Goal: Transaction & Acquisition: Subscribe to service/newsletter

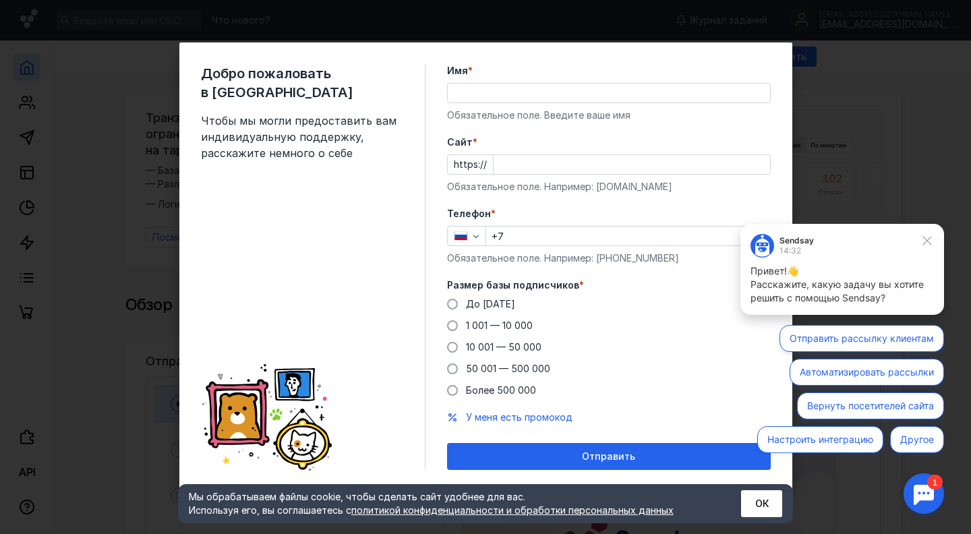
click at [517, 100] on input "Имя *" at bounding box center [609, 93] width 322 height 19
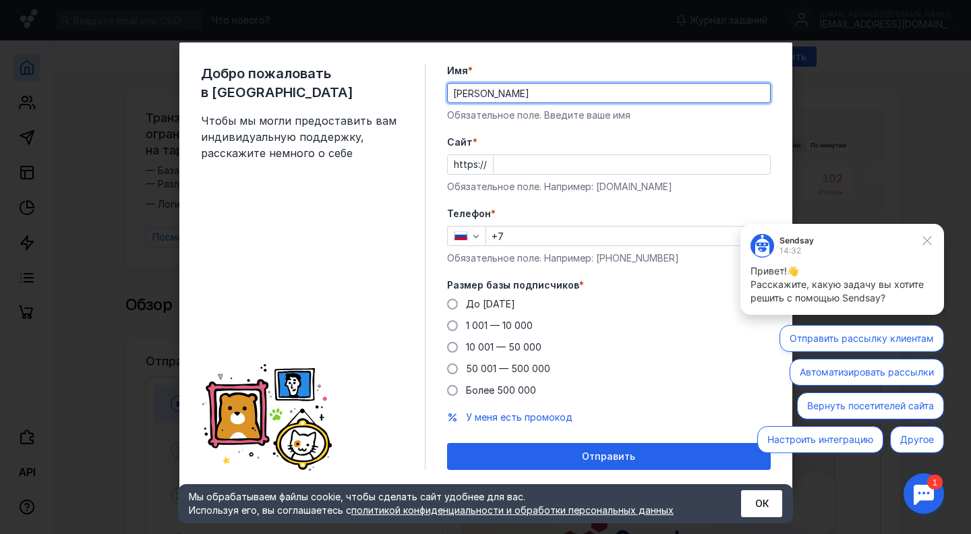
type input "[PERSON_NAME]"
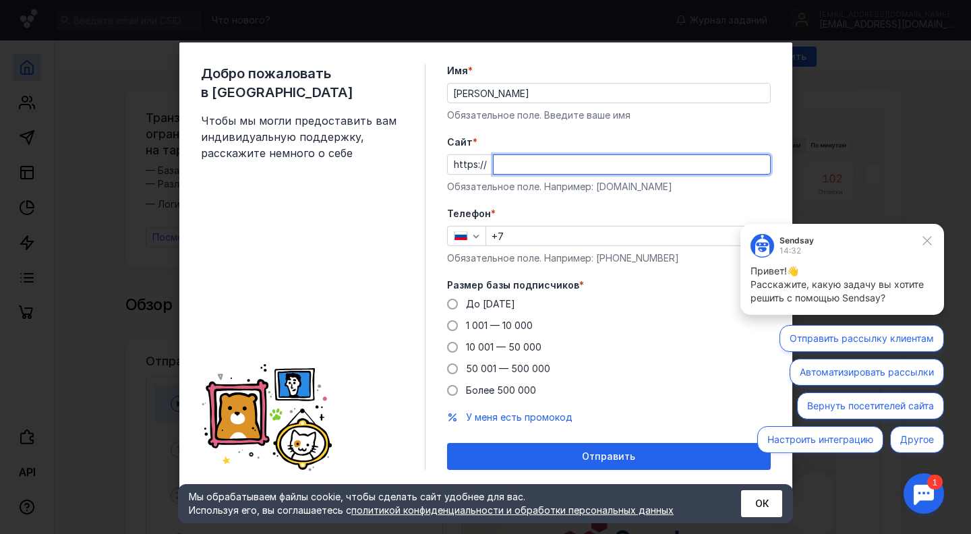
click at [541, 164] on input "Cайт *" at bounding box center [631, 164] width 276 height 19
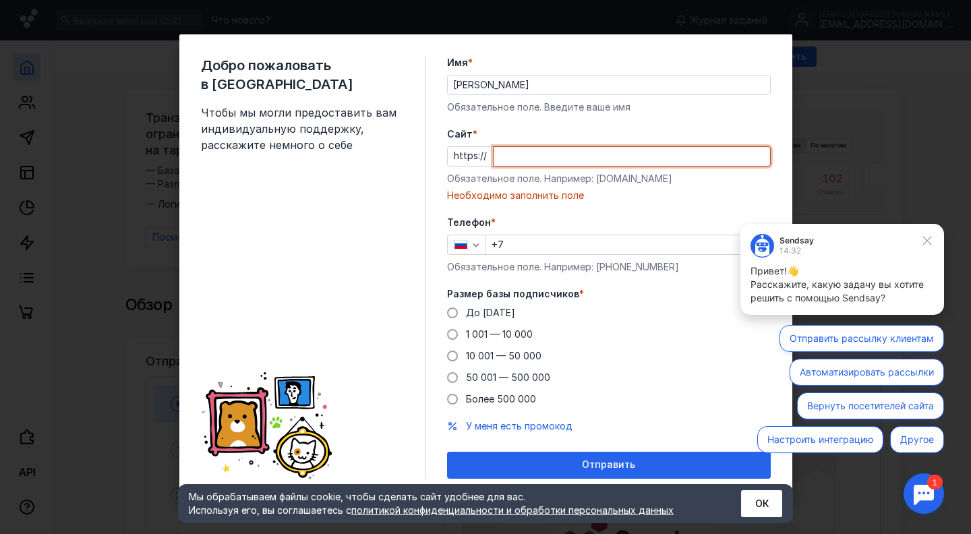
paste input "[URL][DOMAIN_NAME]"
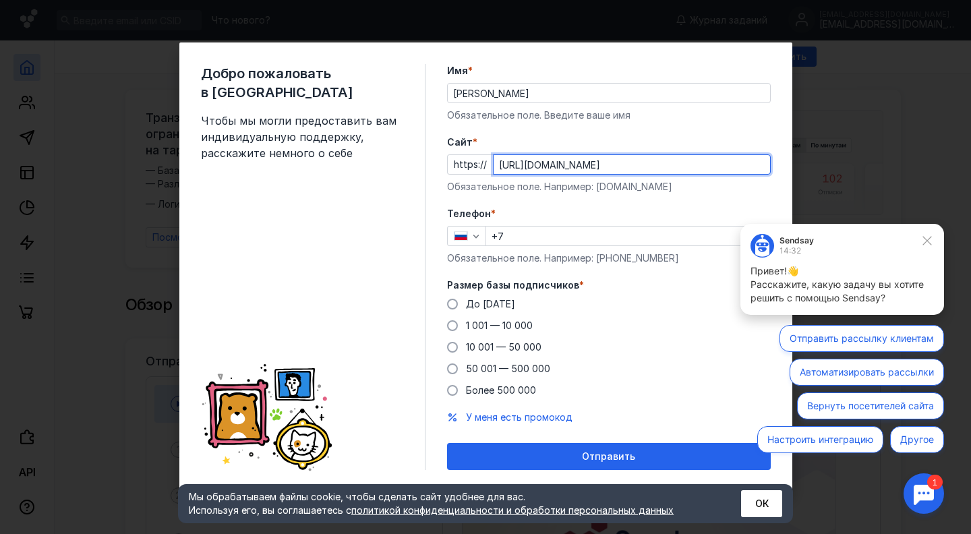
type input "[URL][DOMAIN_NAME]"
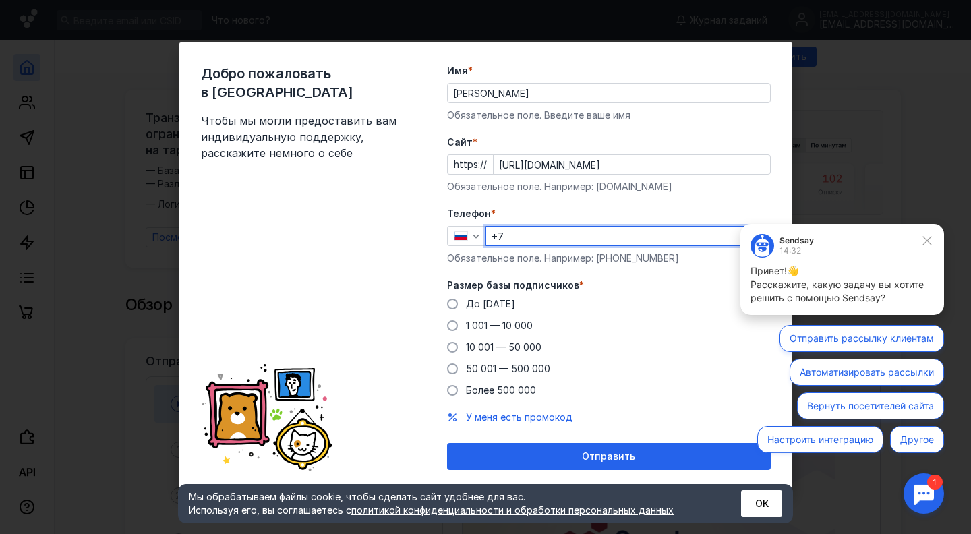
click at [522, 238] on input "+7" at bounding box center [627, 235] width 283 height 19
type input "[PHONE_NUMBER]"
click at [494, 301] on span "До [DATE]" at bounding box center [490, 303] width 49 height 11
click at [0, 0] on input "До [DATE]" at bounding box center [0, 0] width 0 height 0
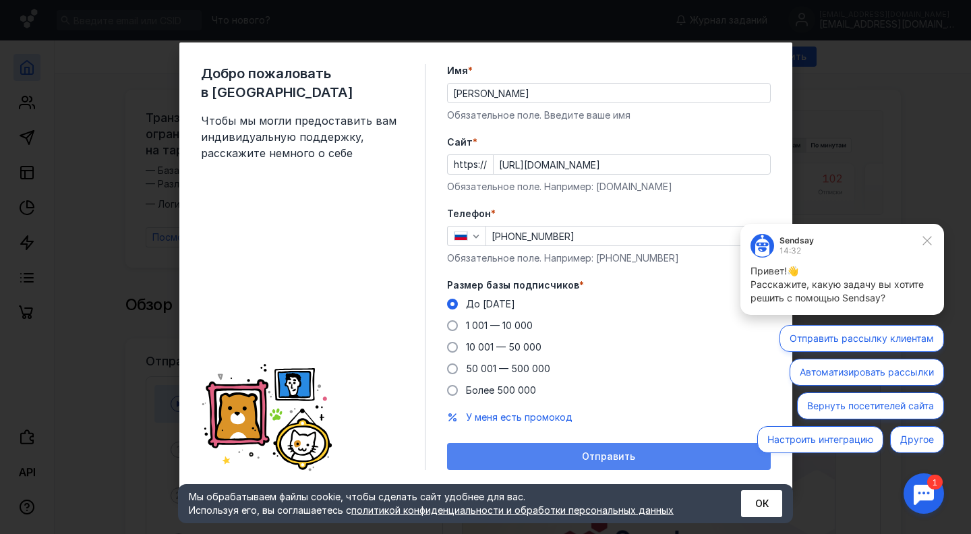
click at [512, 452] on div "Отправить" at bounding box center [609, 456] width 310 height 11
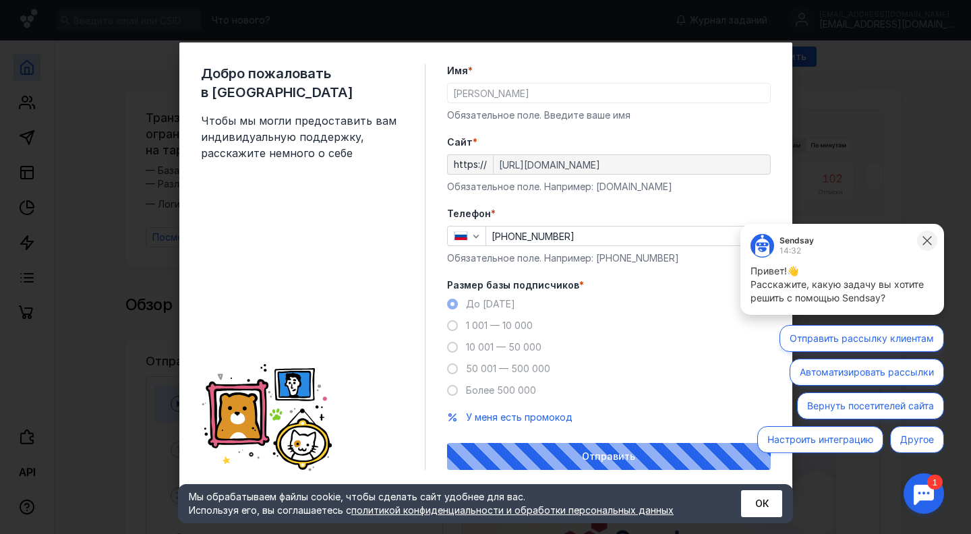
click at [926, 240] on icon at bounding box center [926, 240] width 9 height 9
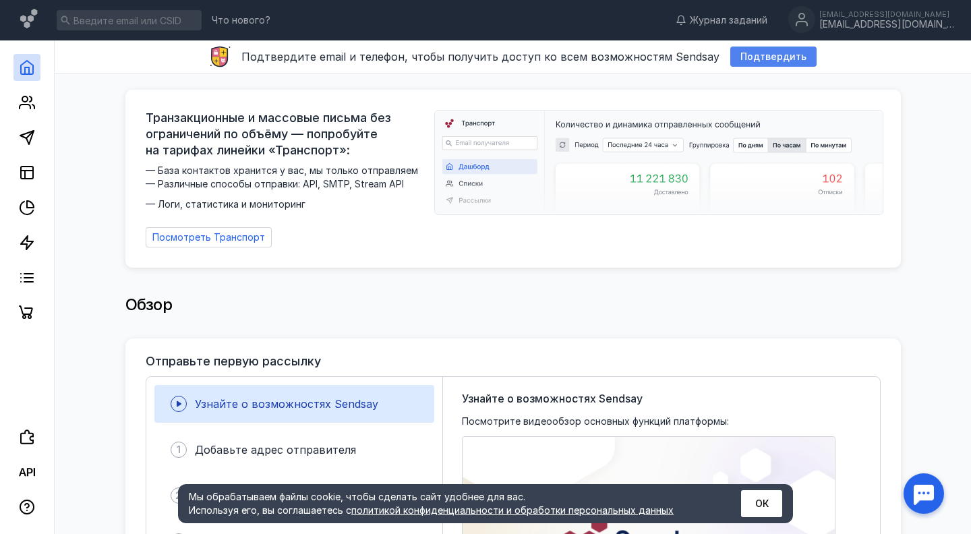
click at [758, 59] on span "Подтвердить" at bounding box center [773, 56] width 66 height 11
click at [777, 57] on span "Подтвердить" at bounding box center [773, 56] width 66 height 11
click at [755, 55] on span "Подтвердить" at bounding box center [773, 56] width 66 height 11
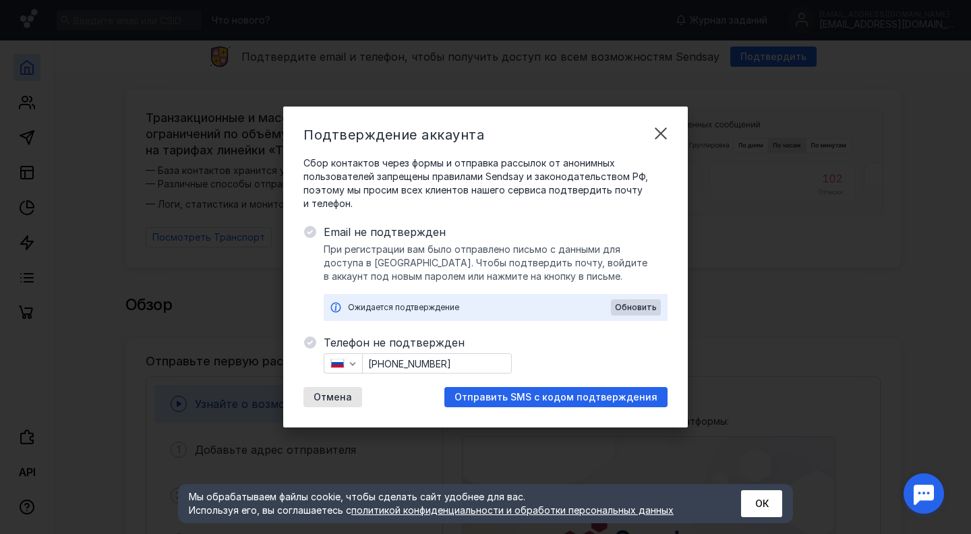
click at [627, 321] on div "Сбор контактов через формы и отправка рассылок от анонимных пользователей запре…" at bounding box center [485, 281] width 364 height 251
click at [631, 309] on span "Обновить" at bounding box center [636, 307] width 42 height 9
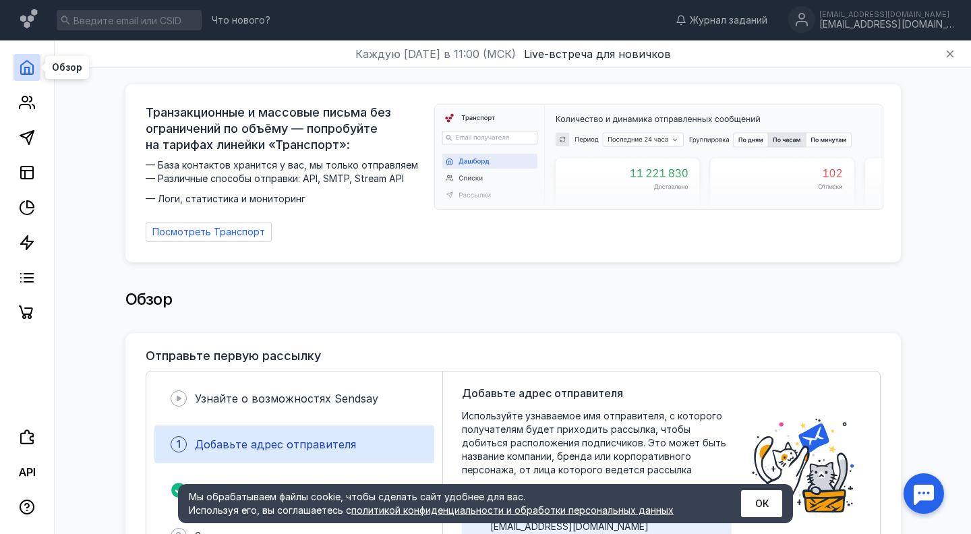
click at [32, 69] on icon at bounding box center [27, 67] width 12 height 13
click at [28, 137] on icon at bounding box center [27, 137] width 16 height 16
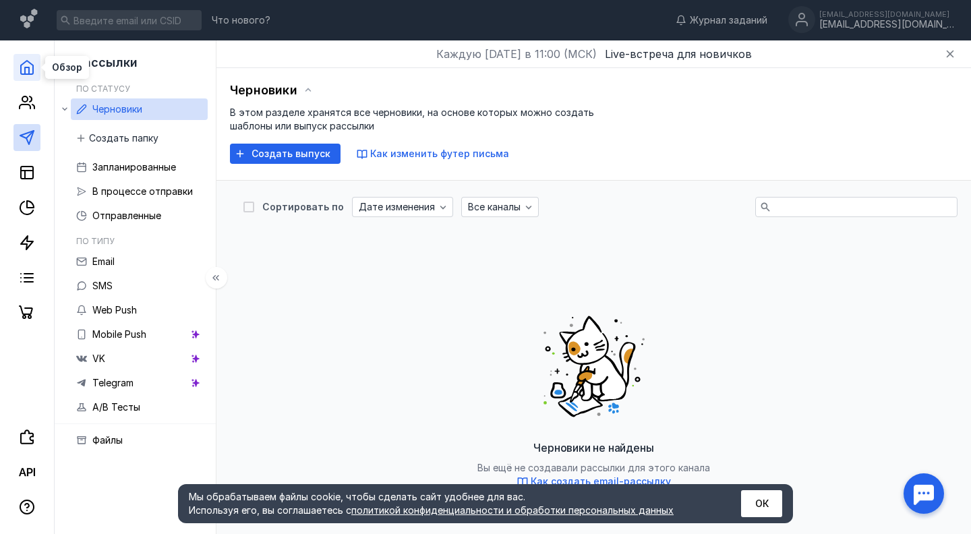
click at [28, 72] on icon at bounding box center [27, 67] width 16 height 16
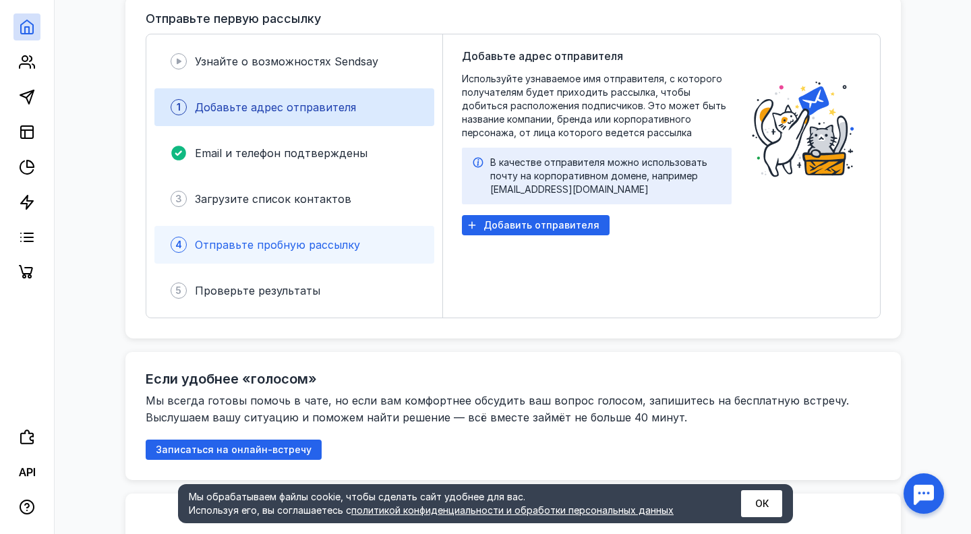
scroll to position [321, 0]
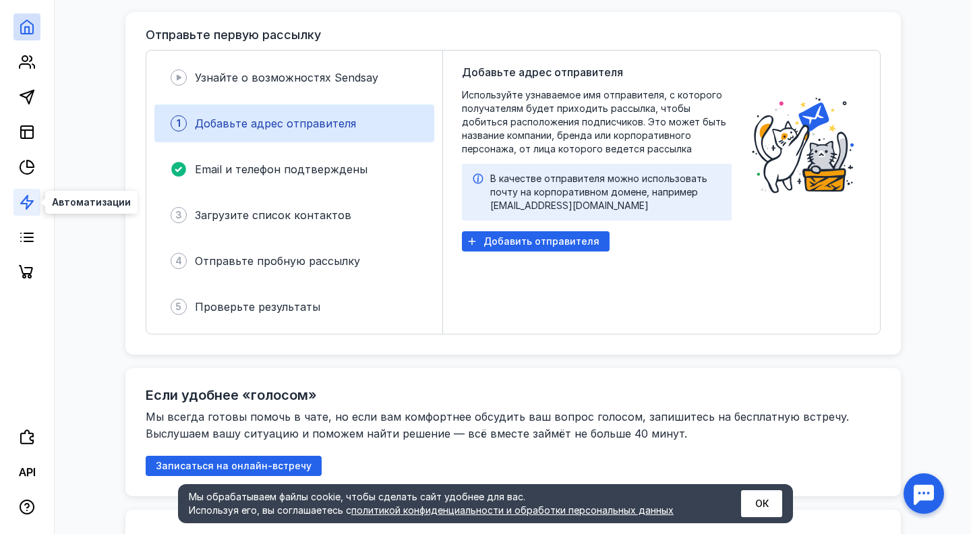
click at [29, 200] on polygon at bounding box center [27, 201] width 12 height 13
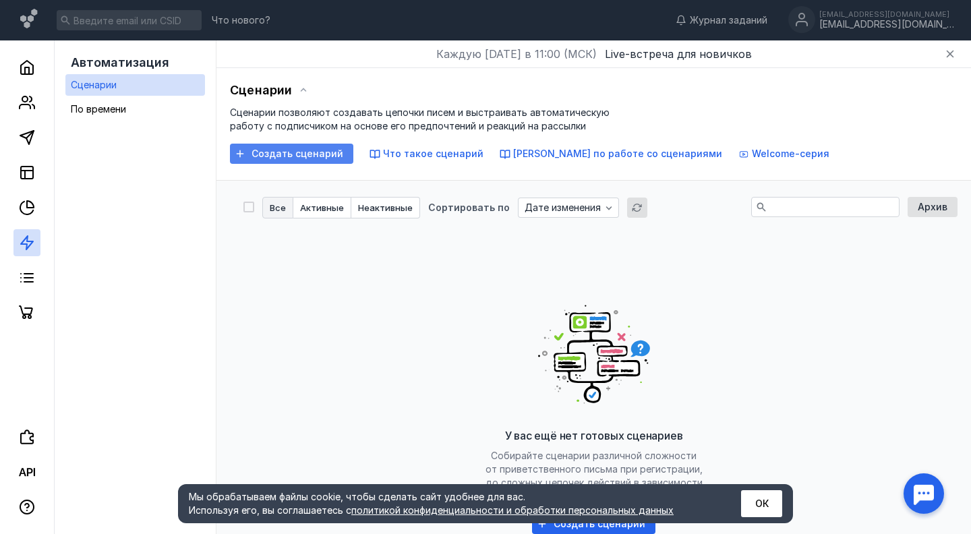
click at [324, 152] on span "Создать сценарий" at bounding box center [297, 153] width 92 height 11
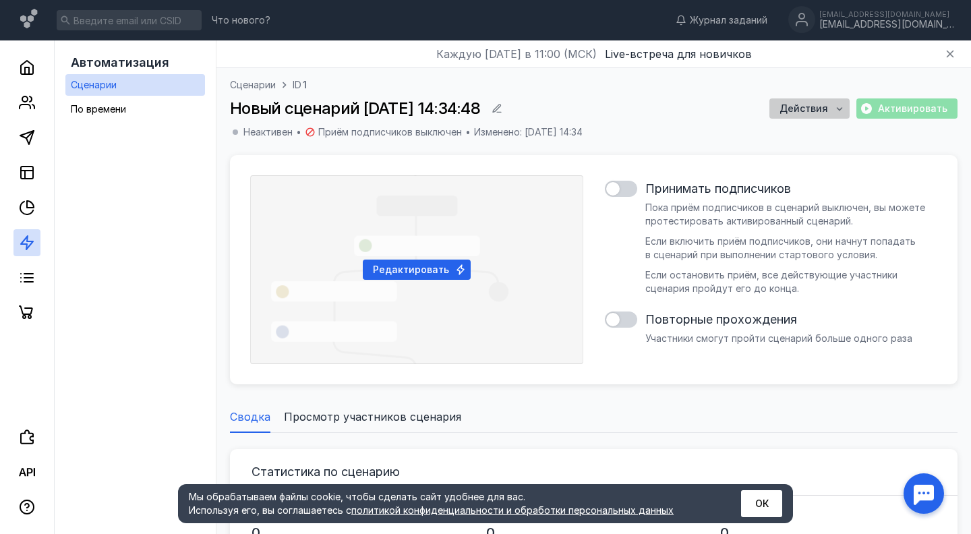
click at [811, 111] on span "Действия" at bounding box center [803, 108] width 49 height 11
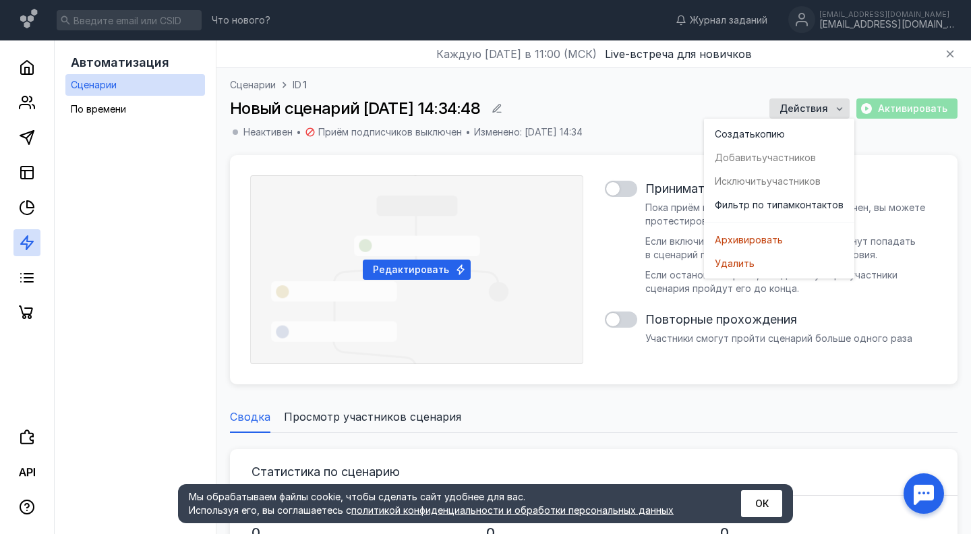
click at [665, 117] on div "Новый сценарий [DATE] 14:34:48 Действия Активировать" at bounding box center [593, 108] width 727 height 20
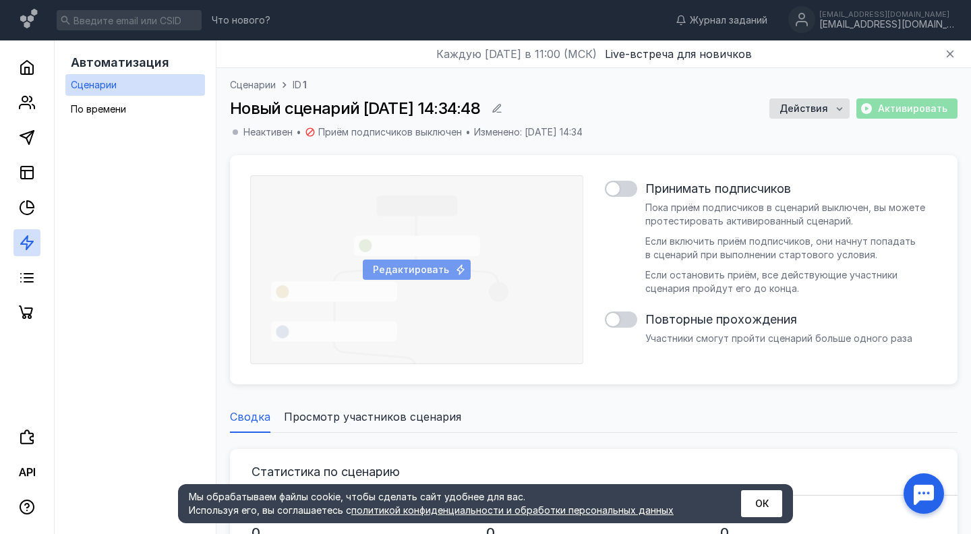
click at [439, 271] on span "Редактировать" at bounding box center [411, 269] width 76 height 11
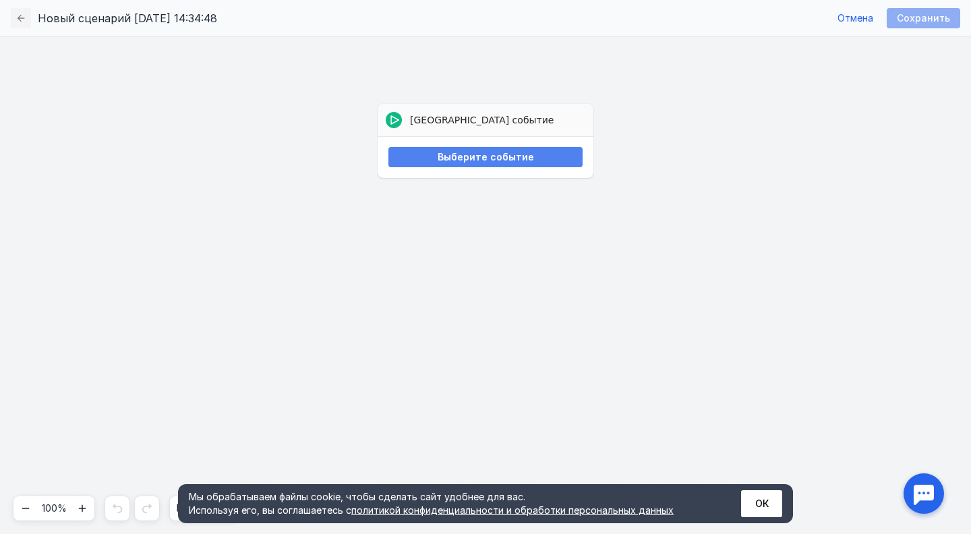
click at [491, 158] on span "Выберите событие" at bounding box center [485, 157] width 96 height 11
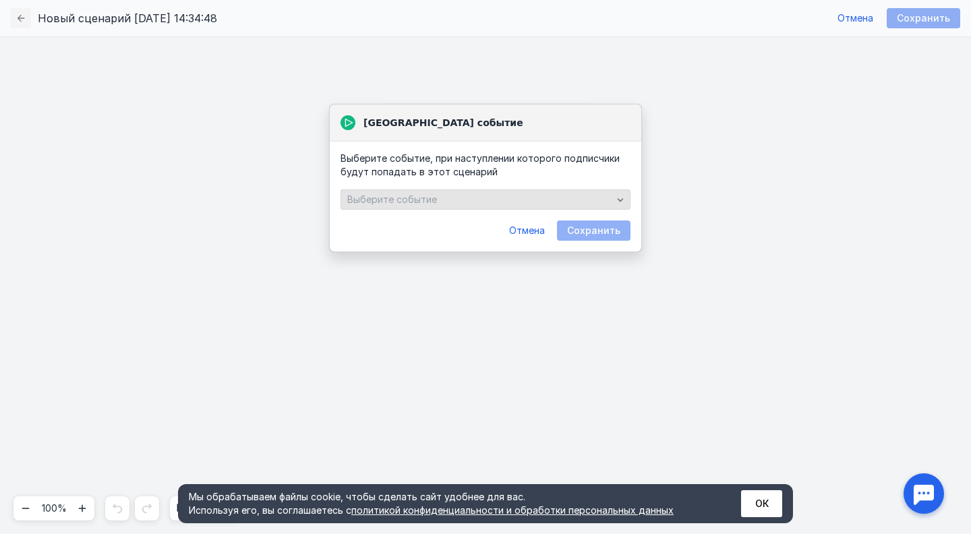
click at [439, 206] on div "Выберите событие" at bounding box center [485, 199] width 290 height 20
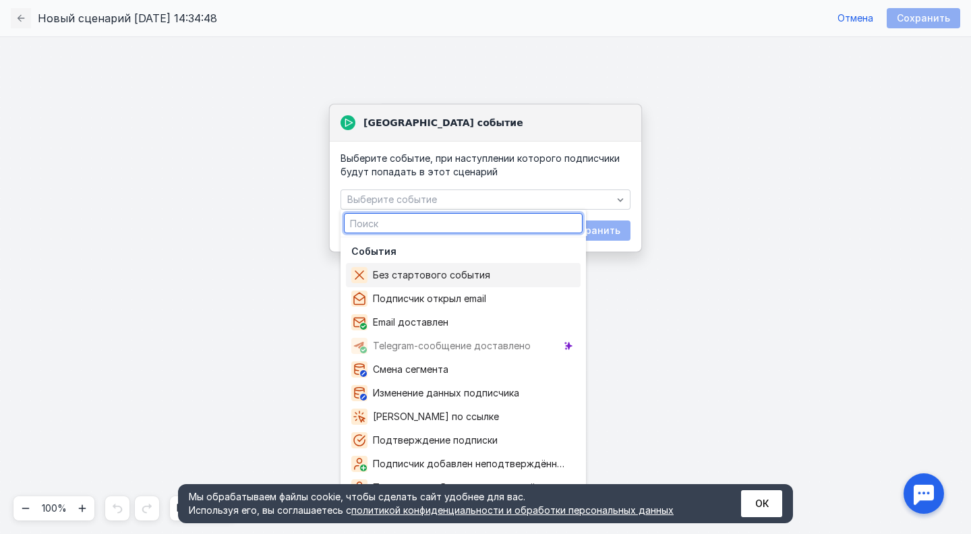
click at [659, 289] on div "[GEOGRAPHIC_DATA] событие Выберите событие" at bounding box center [485, 284] width 971 height 497
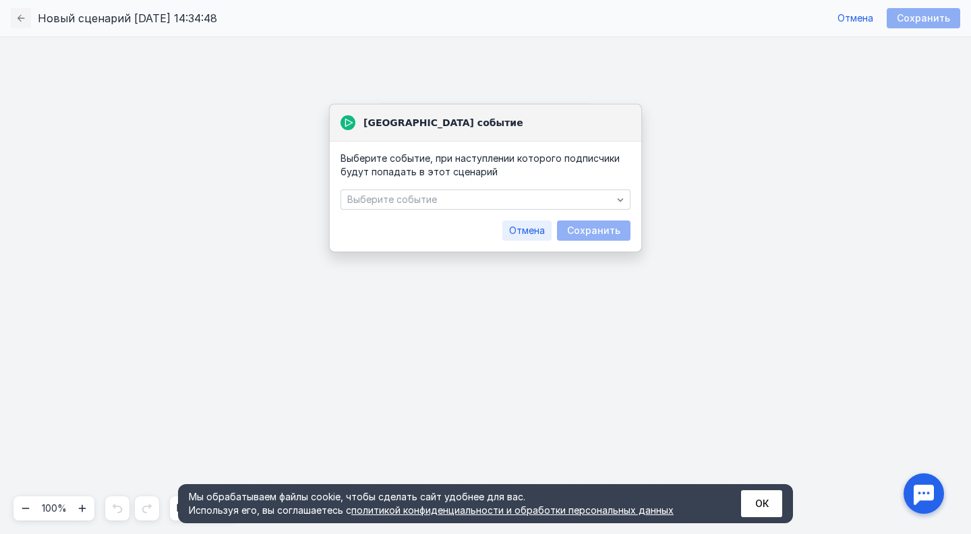
click at [543, 231] on span "Отмена" at bounding box center [527, 230] width 36 height 11
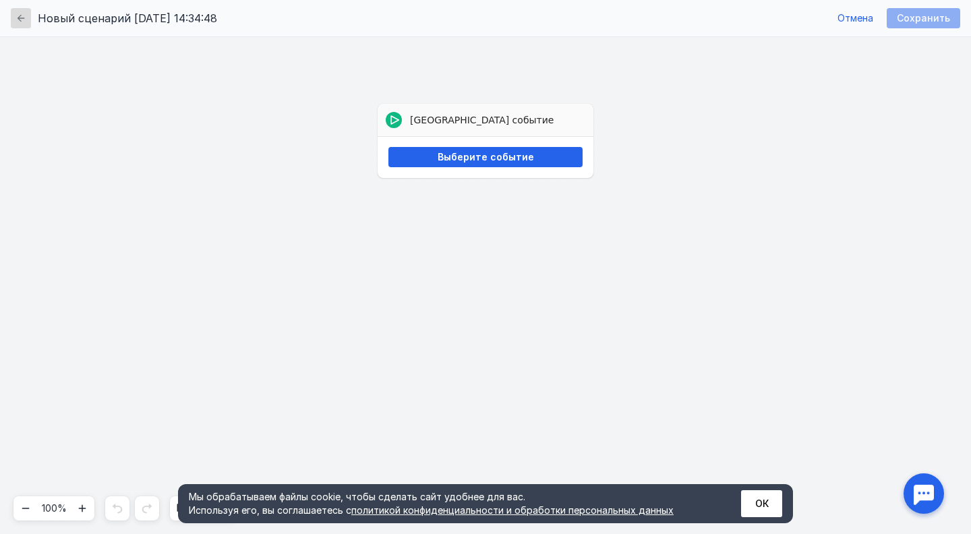
click at [30, 20] on div "button" at bounding box center [21, 18] width 20 height 20
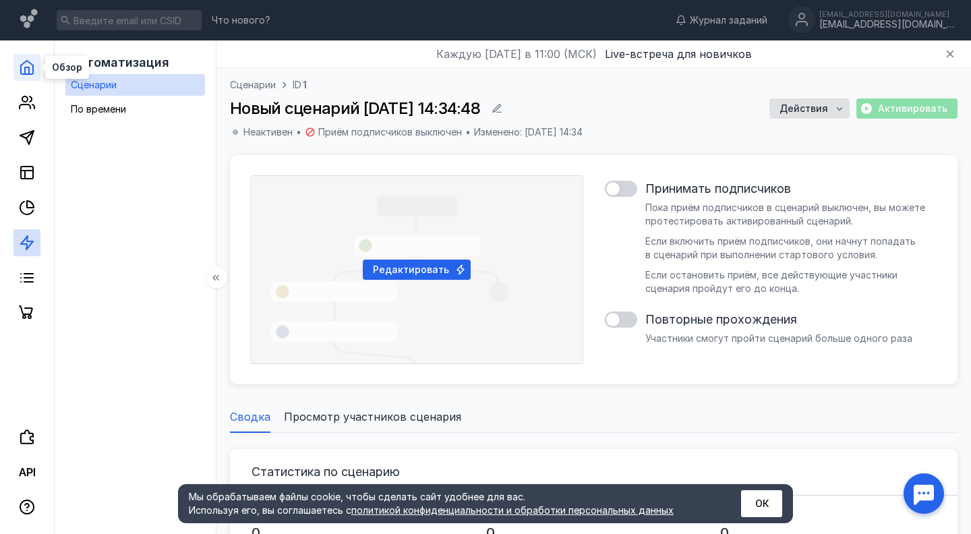
click at [26, 69] on icon at bounding box center [27, 67] width 16 height 16
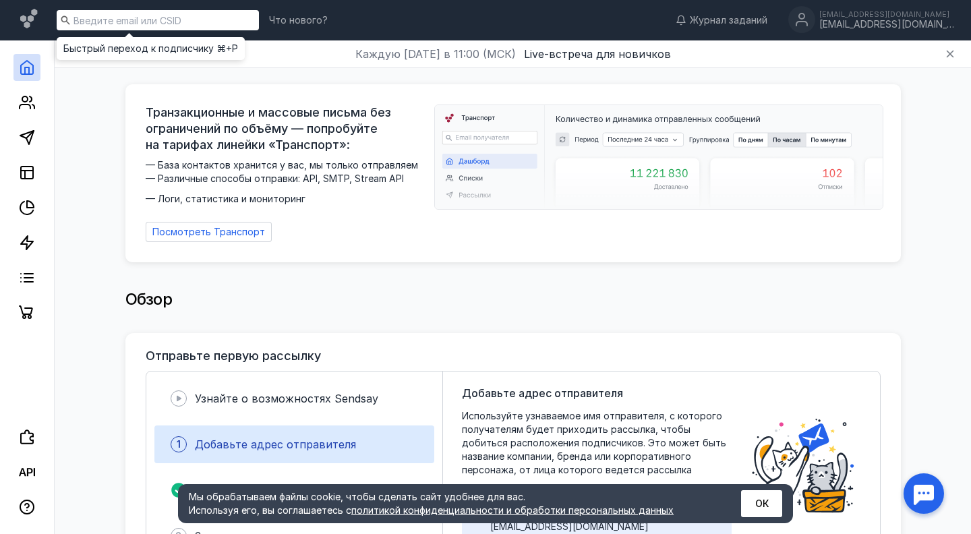
click at [182, 20] on input at bounding box center [158, 20] width 202 height 20
type input "[PERSON_NAME]"
click at [34, 104] on icon at bounding box center [27, 102] width 16 height 16
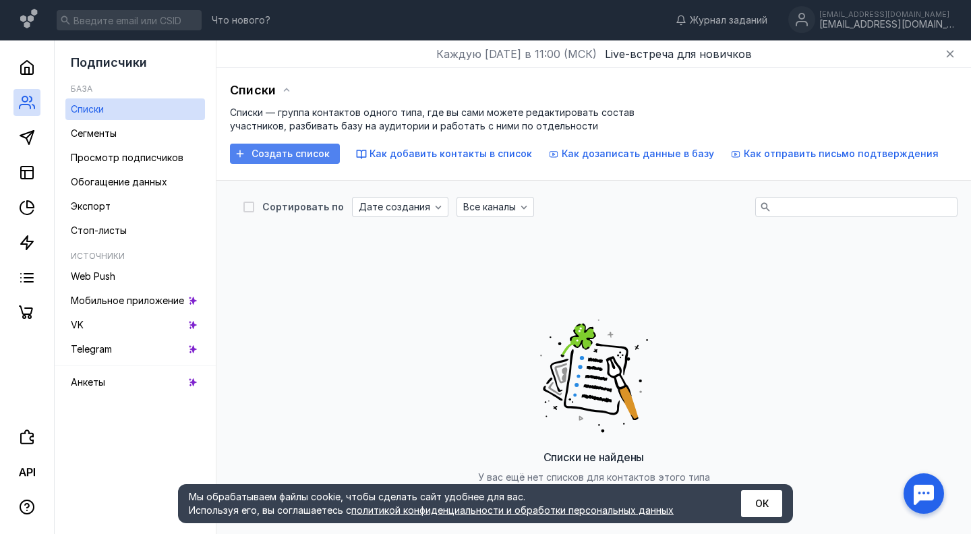
click at [315, 150] on span "Создать список" at bounding box center [290, 153] width 78 height 11
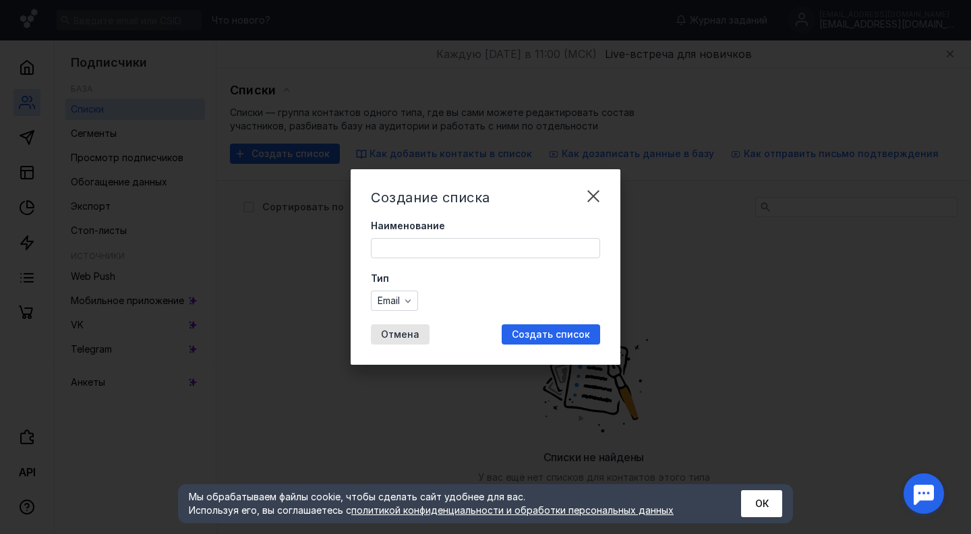
click at [428, 255] on input "Наименование" at bounding box center [485, 248] width 228 height 19
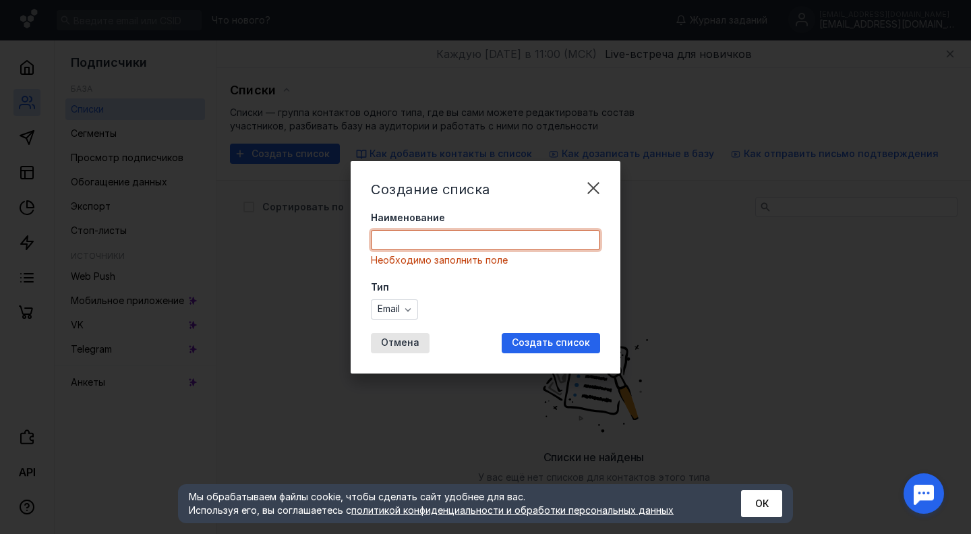
paste input "Мастера НРИ"
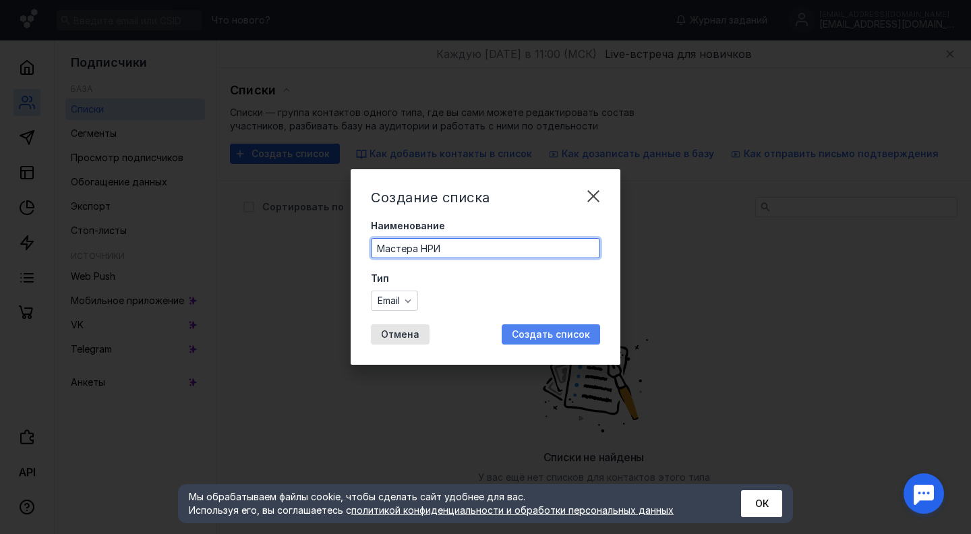
type input "Мастера НРИ"
click at [534, 331] on span "Создать список" at bounding box center [551, 334] width 78 height 11
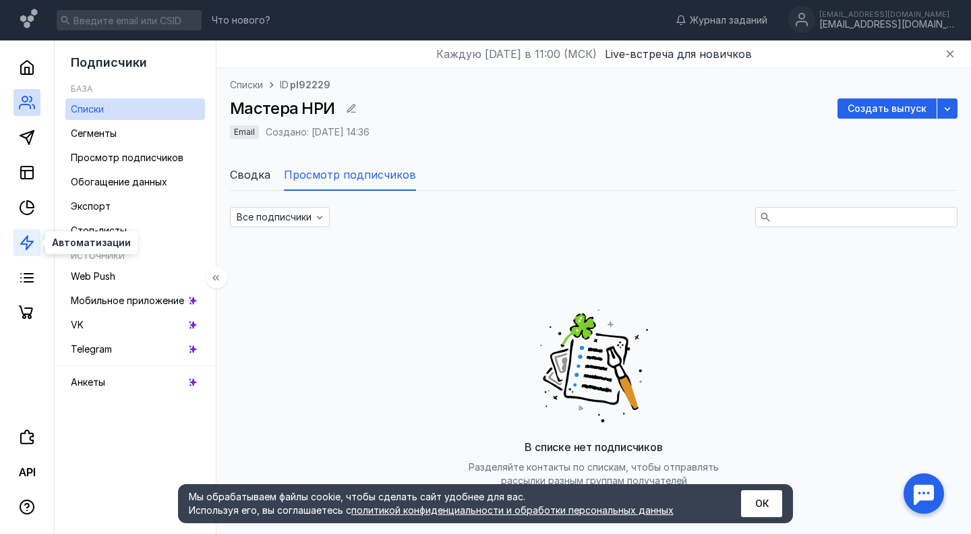
click at [34, 243] on icon at bounding box center [27, 243] width 16 height 16
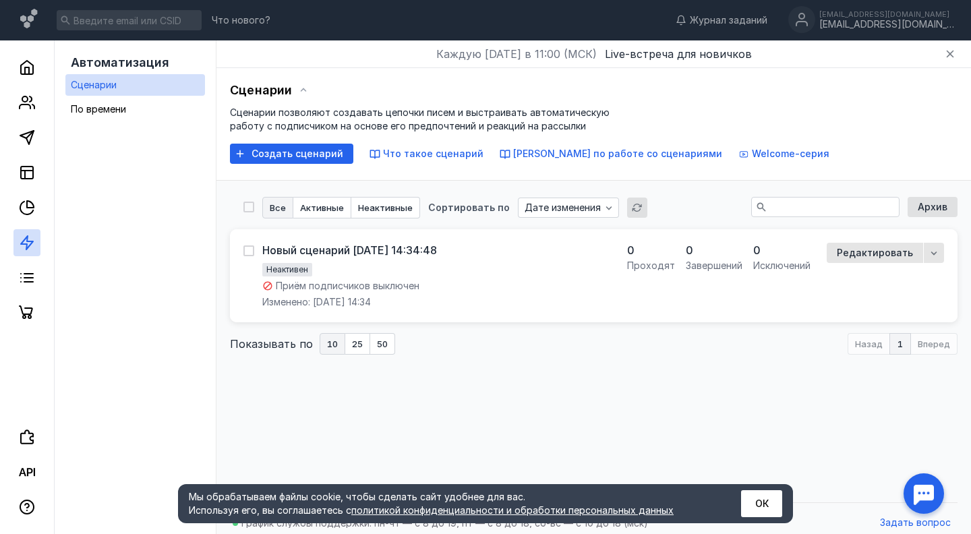
click at [501, 277] on div "Новый сценарий [DATE] 14:34:48 Неактивен Приём подписчиков выключен Изменено: […" at bounding box center [426, 276] width 367 height 66
click at [932, 262] on div "Новый сценарий [DATE] 14:34:48 Неактивен Приём подписчиков выключен Изменено: […" at bounding box center [593, 276] width 700 height 66
click at [927, 257] on div "button" at bounding box center [933, 252] width 13 height 13
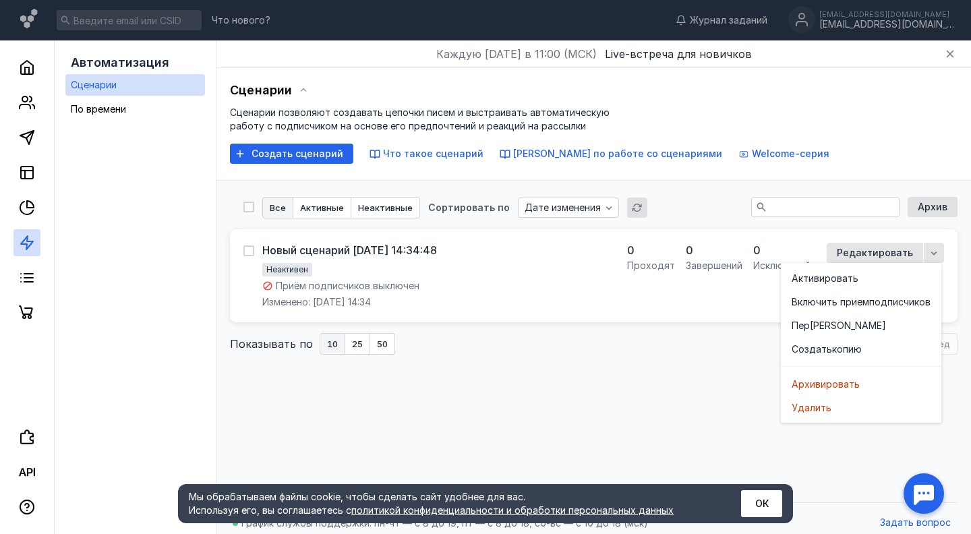
click at [678, 381] on div "Все Активные Неактивные Сортировать по Дате изменения Архив Новый сценарий [DAT…" at bounding box center [593, 338] width 727 height 315
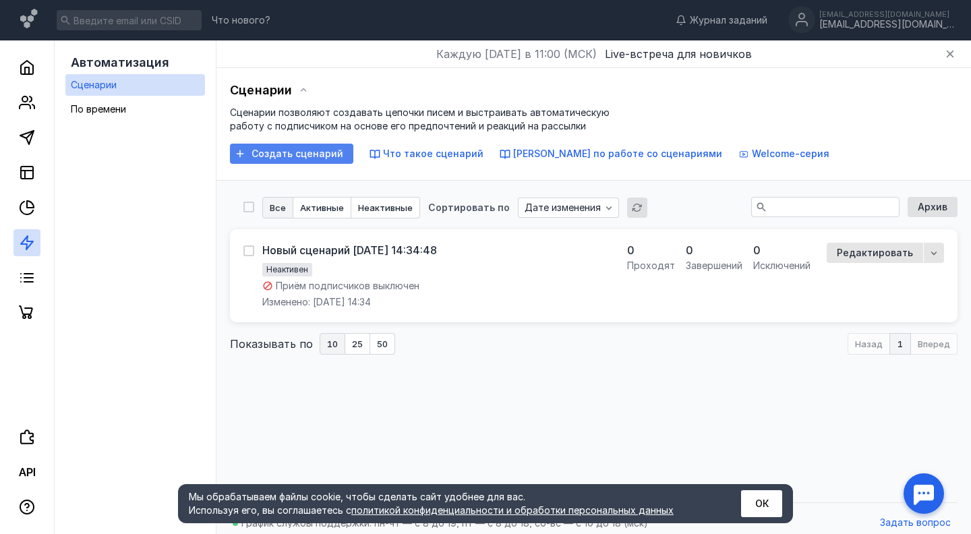
click at [330, 158] on span "Создать сценарий" at bounding box center [297, 153] width 92 height 11
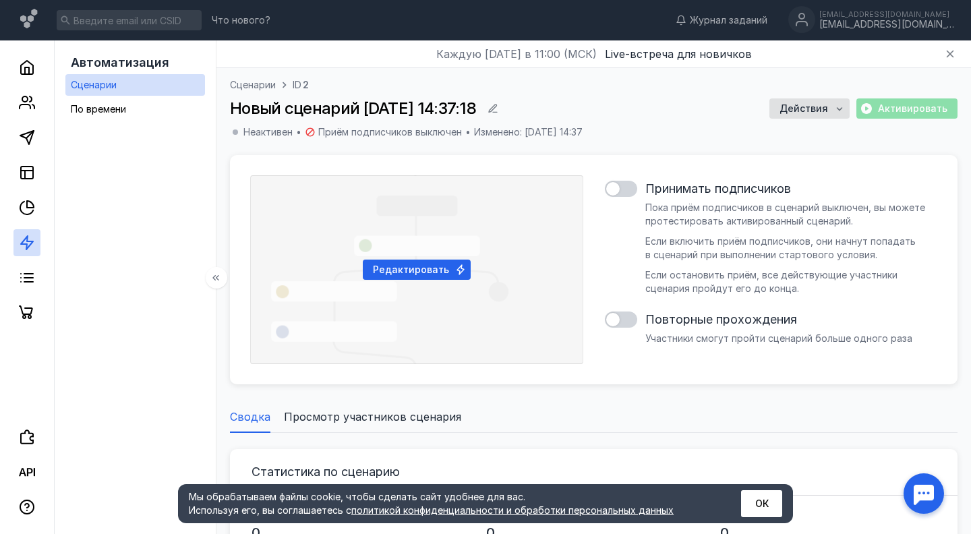
click at [18, 255] on link at bounding box center [26, 242] width 27 height 27
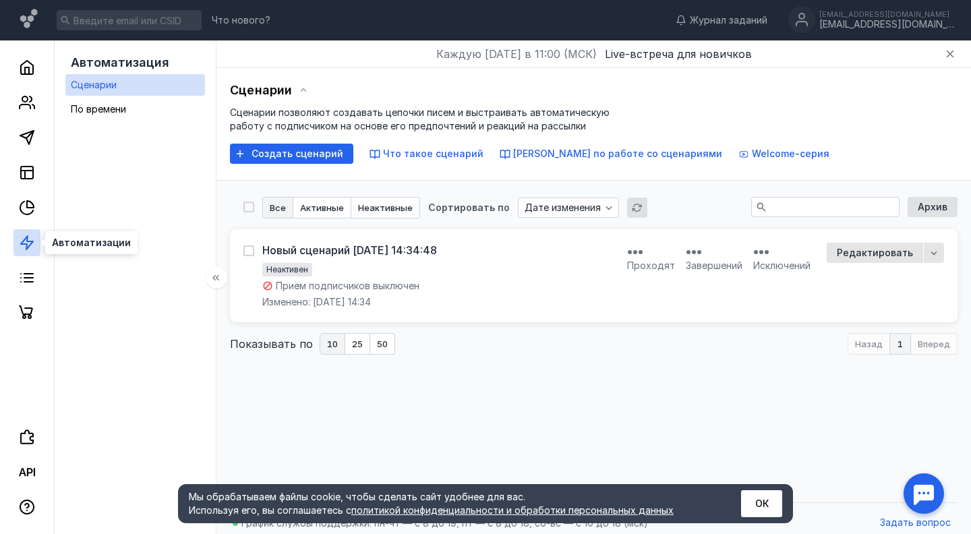
click at [21, 245] on icon at bounding box center [27, 243] width 16 height 16
click at [25, 101] on circle at bounding box center [24, 98] width 5 height 5
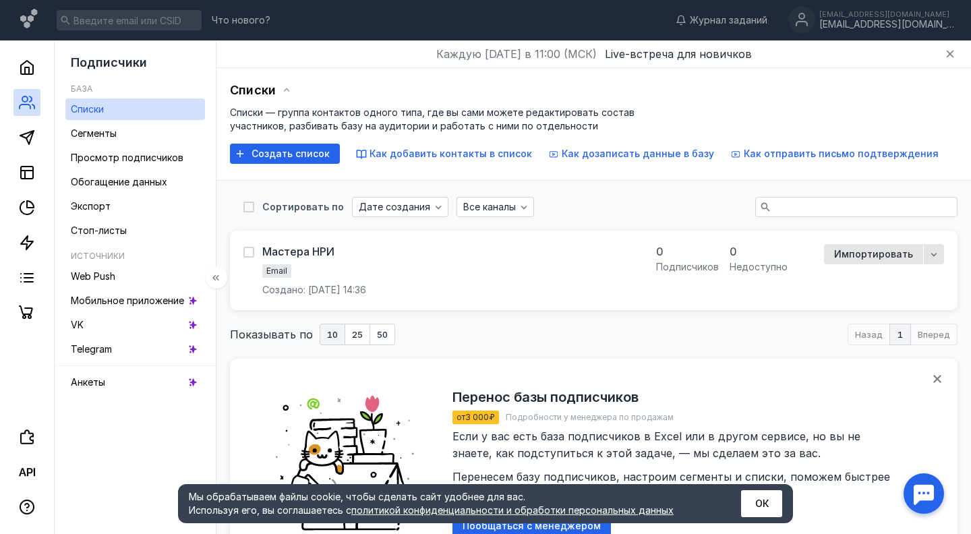
click at [131, 109] on link "Списки" at bounding box center [135, 109] width 140 height 22
click at [274, 272] on span "Email" at bounding box center [276, 271] width 21 height 10
click at [279, 251] on div "Мастера НРИ" at bounding box center [298, 251] width 72 height 13
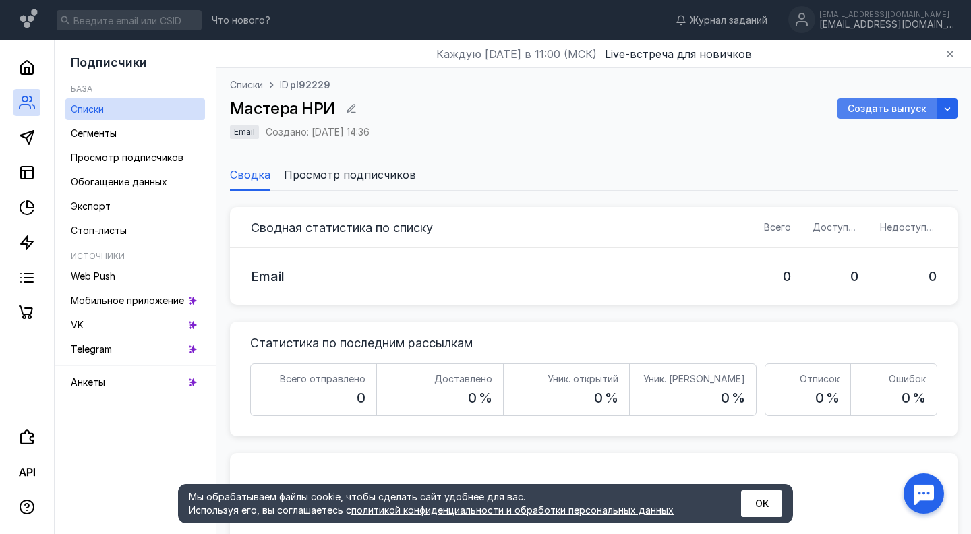
click at [883, 108] on span "Создать выпуск" at bounding box center [886, 108] width 79 height 11
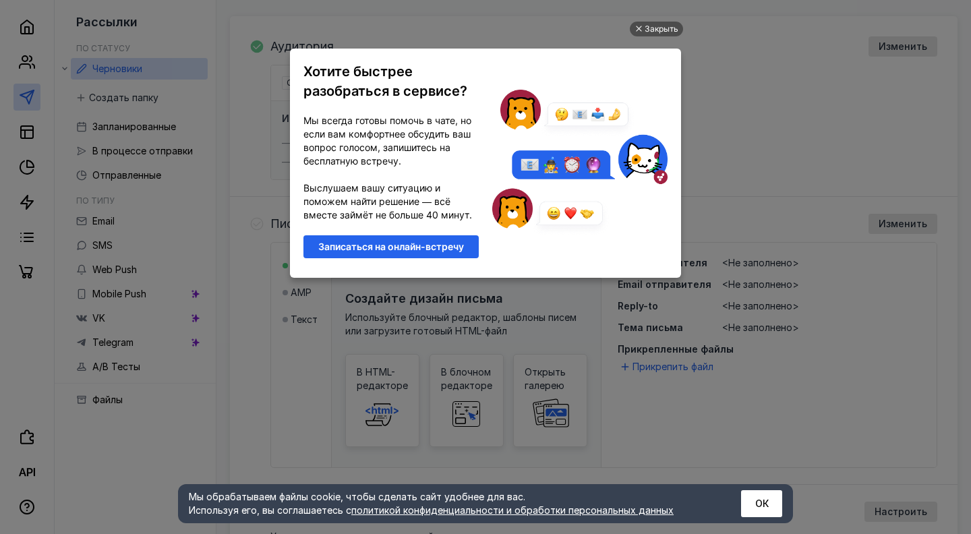
scroll to position [134, 0]
click at [668, 24] on div "Закрыть" at bounding box center [661, 29] width 34 height 15
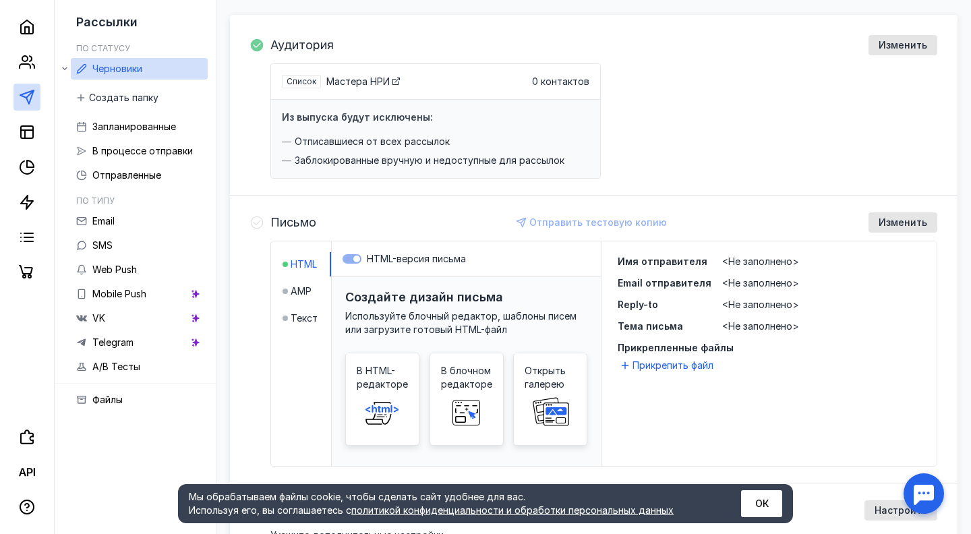
scroll to position [0, 0]
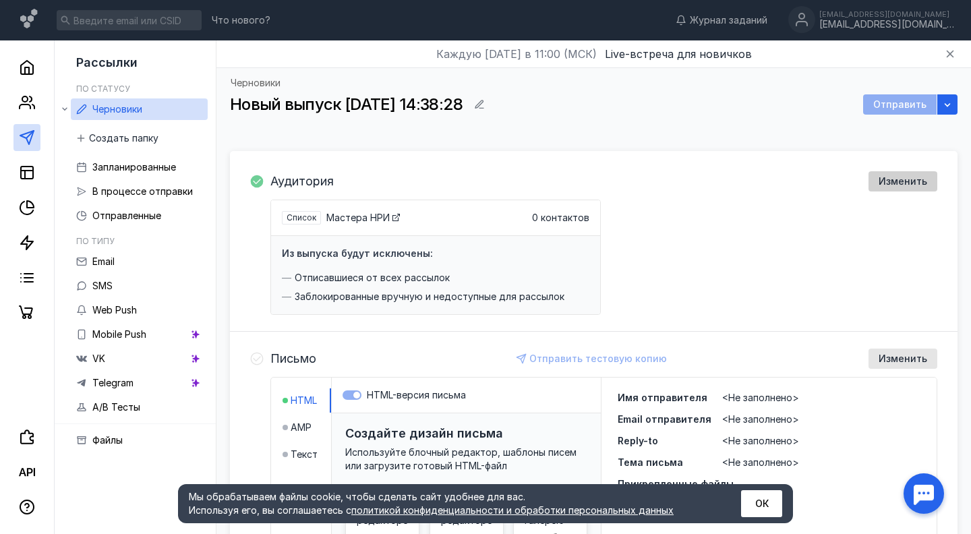
click at [904, 178] on span "Изменить" at bounding box center [902, 181] width 49 height 11
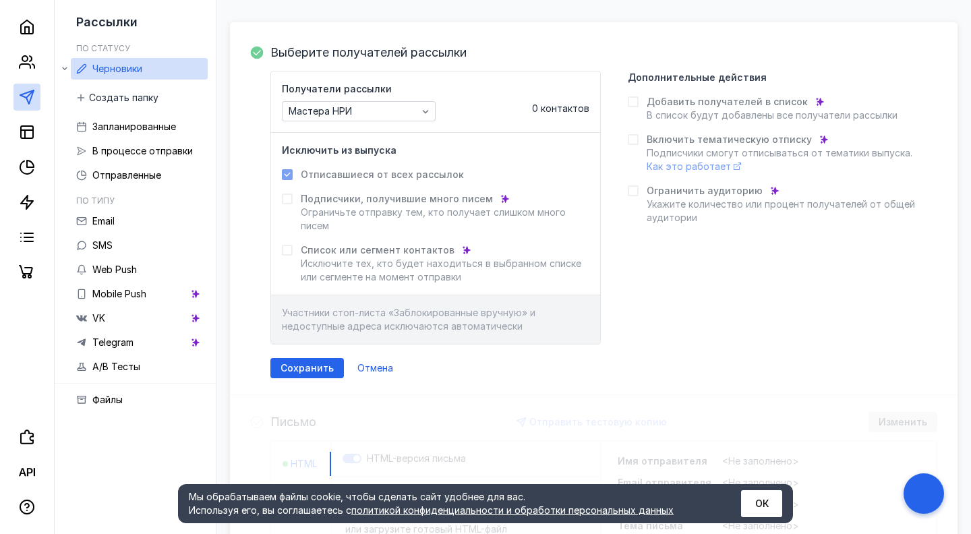
scroll to position [360, 0]
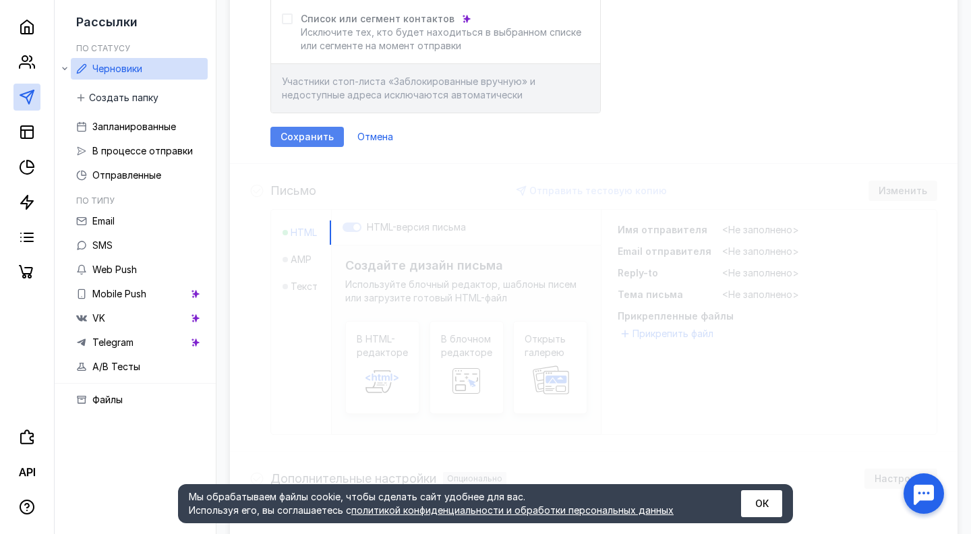
click at [321, 144] on div "Сохранить" at bounding box center [306, 137] width 73 height 20
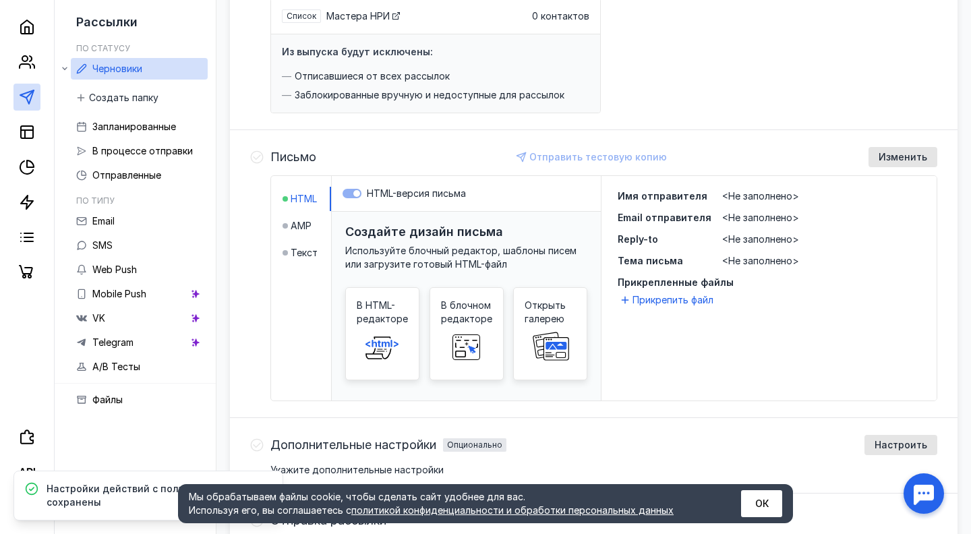
scroll to position [200, 0]
click at [305, 257] on span "Текст" at bounding box center [303, 253] width 27 height 13
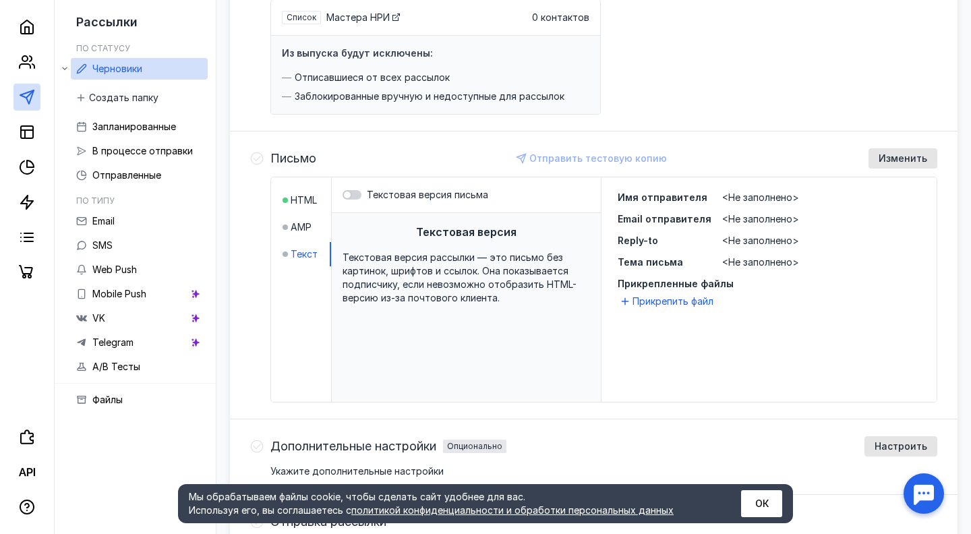
click at [313, 242] on li "Текст" at bounding box center [306, 254] width 49 height 24
click at [308, 231] on span "AMP" at bounding box center [300, 226] width 21 height 13
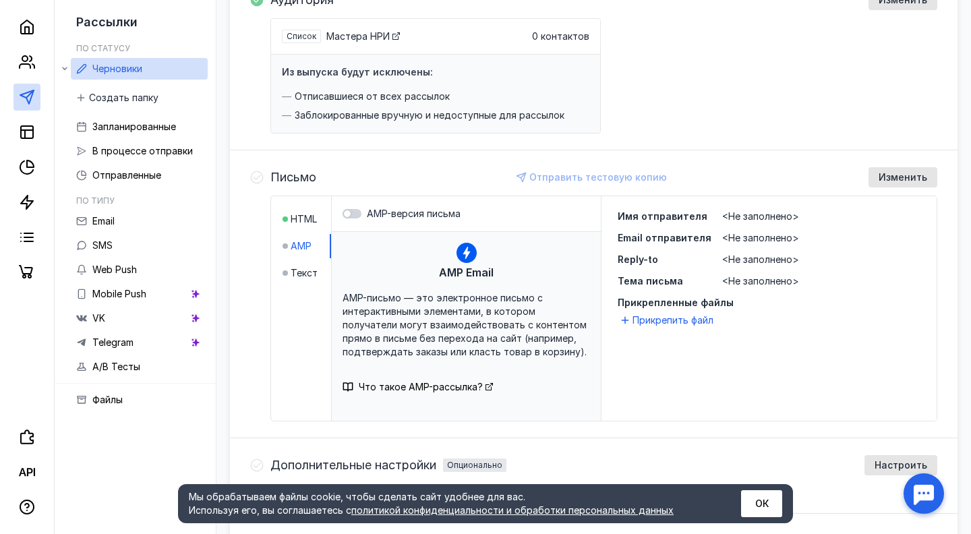
scroll to position [187, 0]
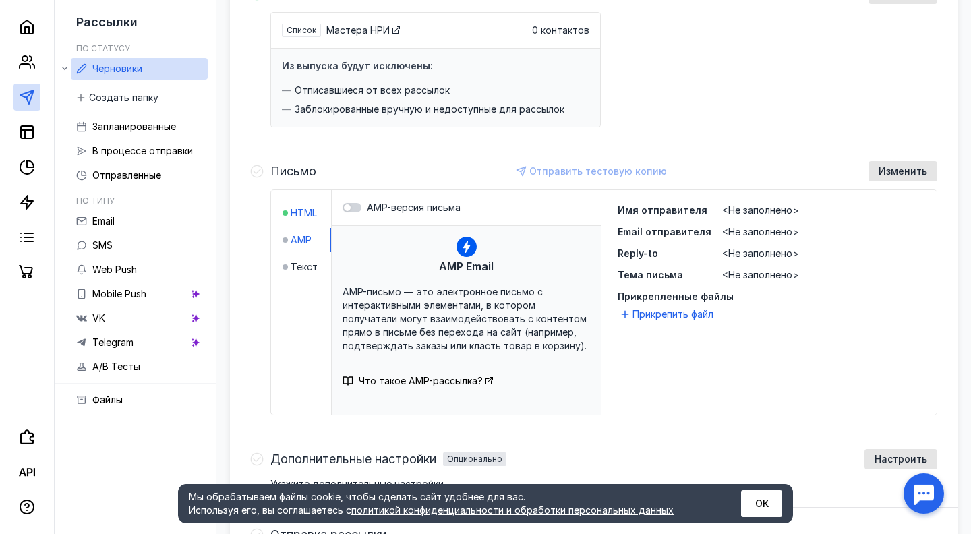
click at [313, 218] on span "HTML" at bounding box center [303, 212] width 26 height 13
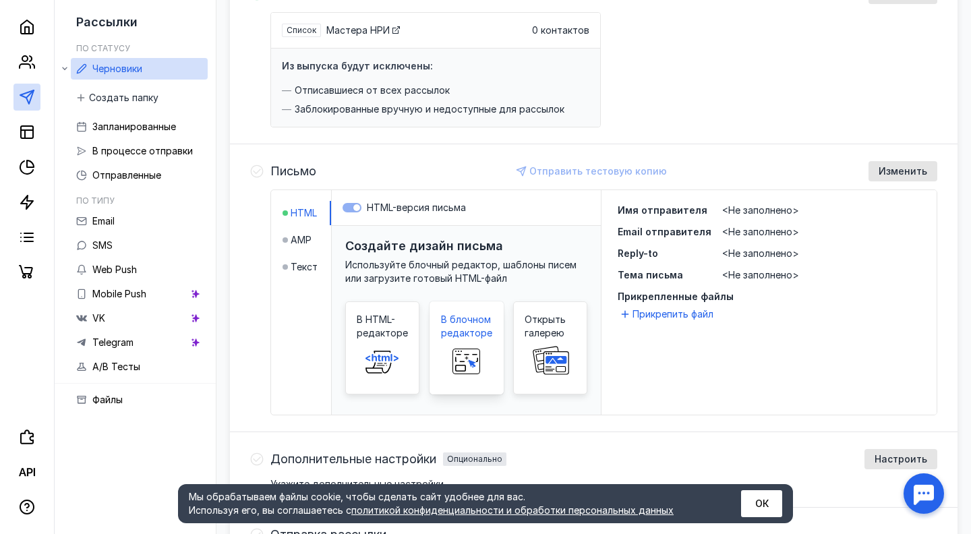
click at [466, 339] on span "В блочном редакторе" at bounding box center [466, 326] width 51 height 27
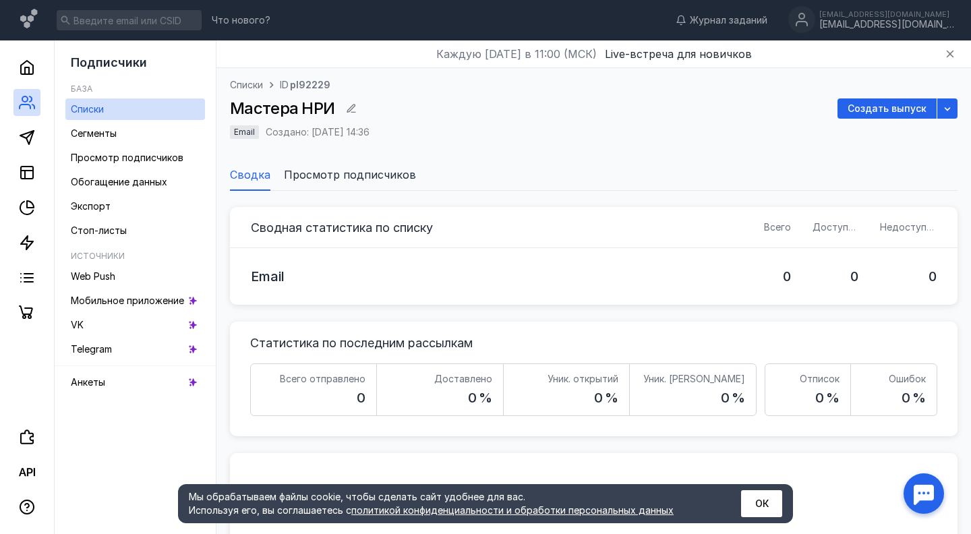
click at [303, 262] on div "Email" at bounding box center [496, 276] width 513 height 57
click at [291, 287] on div "Email" at bounding box center [496, 276] width 513 height 57
click at [911, 100] on div "Создать выпуск" at bounding box center [886, 108] width 99 height 20
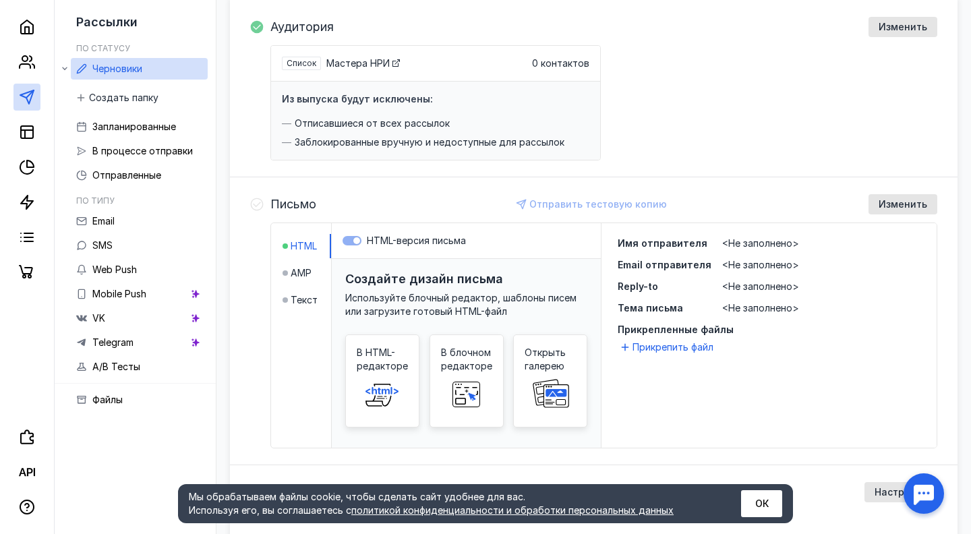
scroll to position [201, 0]
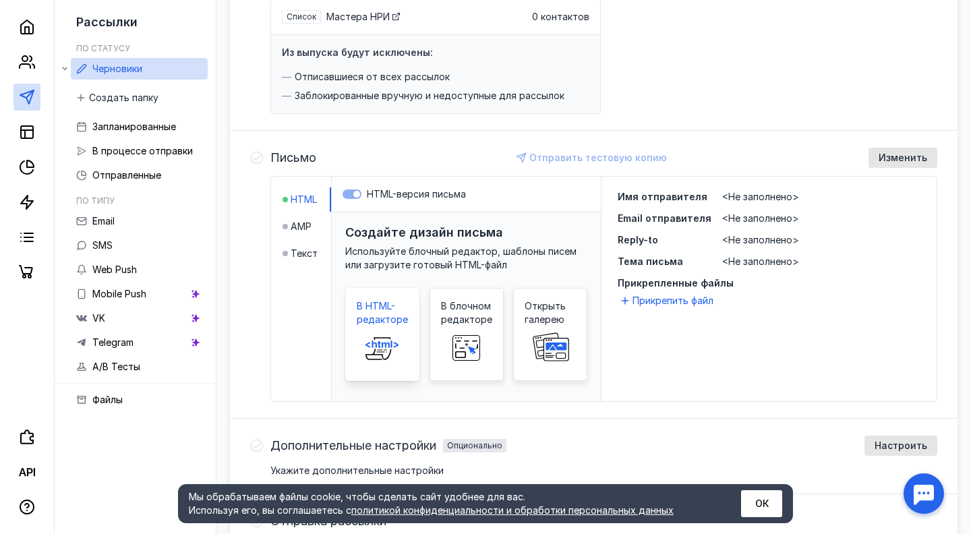
click at [396, 325] on span "В HTML-редакторе" at bounding box center [382, 312] width 51 height 27
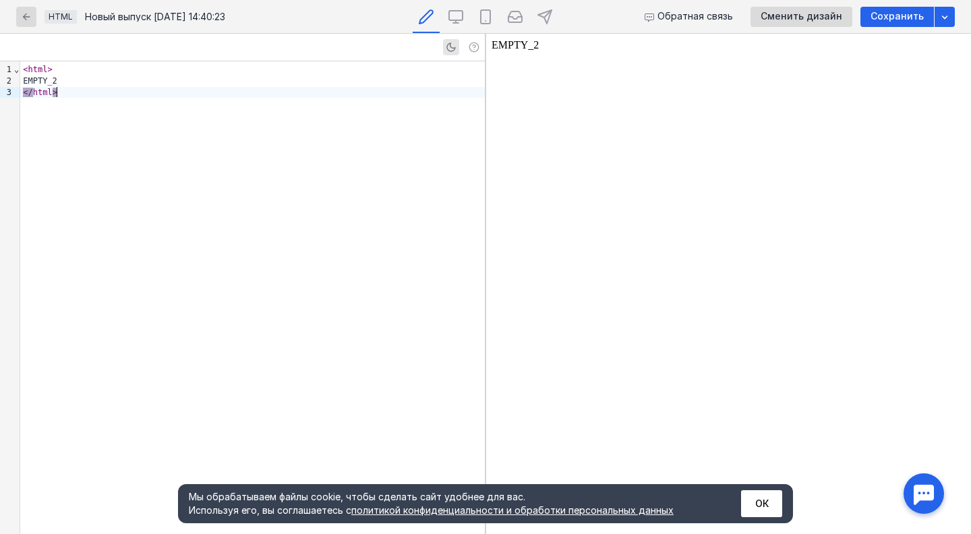
drag, startPoint x: 118, startPoint y: 133, endPoint x: 115, endPoint y: -73, distance: 206.3
click at [115, 0] on html "Что нового? Журнал заданий [EMAIL_ADDRESS][DOMAIN_NAME] [EMAIL_ADDRESS][DOMAIN_…" at bounding box center [485, 240] width 971 height 883
click at [162, 132] on div at bounding box center [252, 297] width 464 height 472
click at [34, 7] on div "button" at bounding box center [26, 17] width 20 height 20
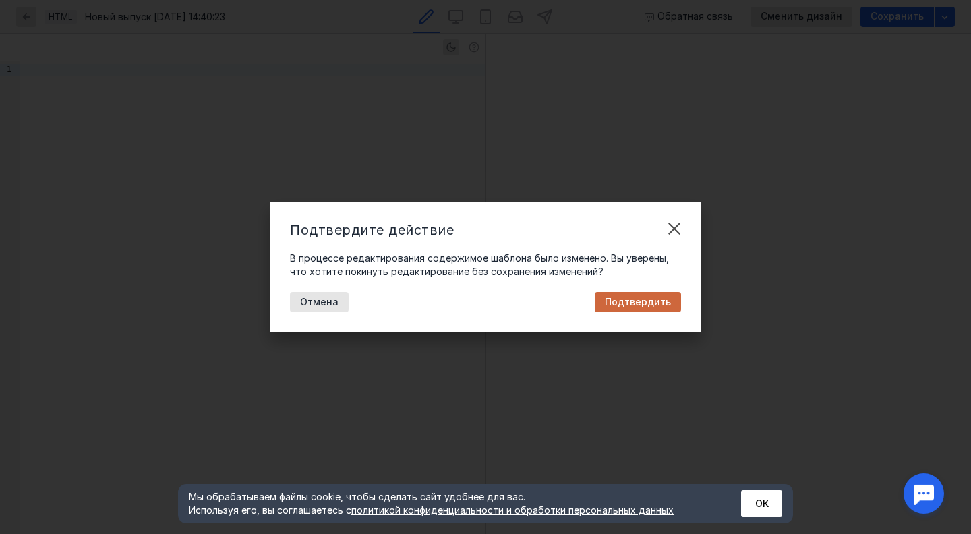
click at [642, 305] on span "Подтвердить" at bounding box center [638, 302] width 66 height 11
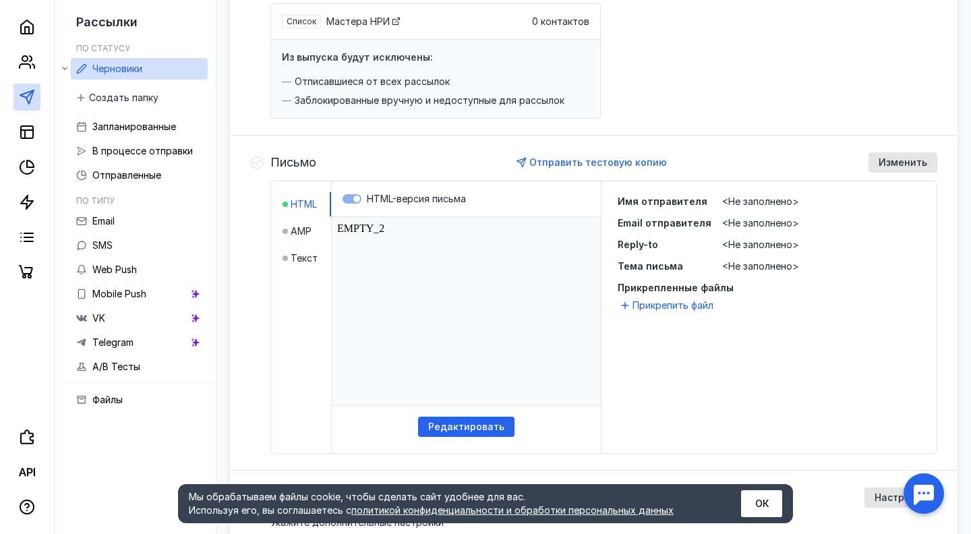
scroll to position [199, 0]
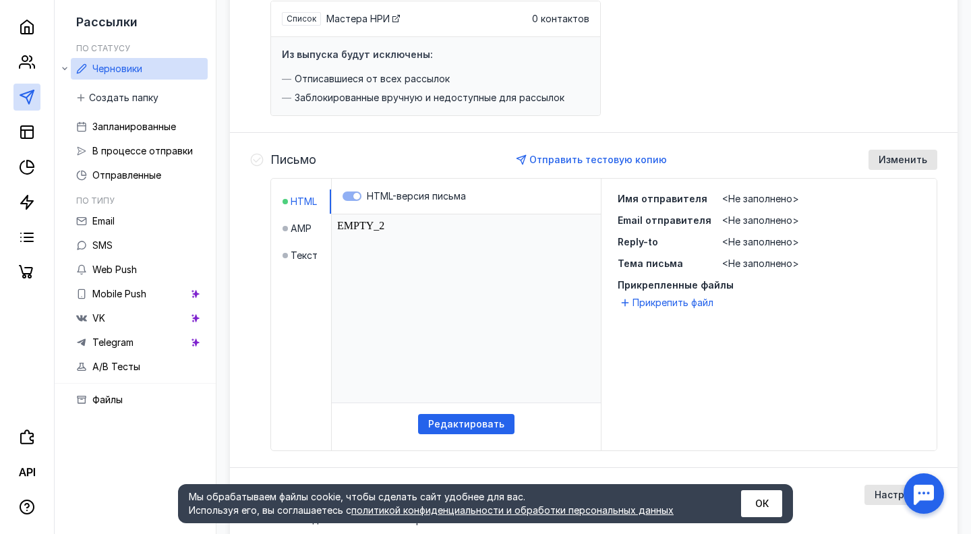
click at [311, 233] on li "AMP" at bounding box center [306, 228] width 49 height 24
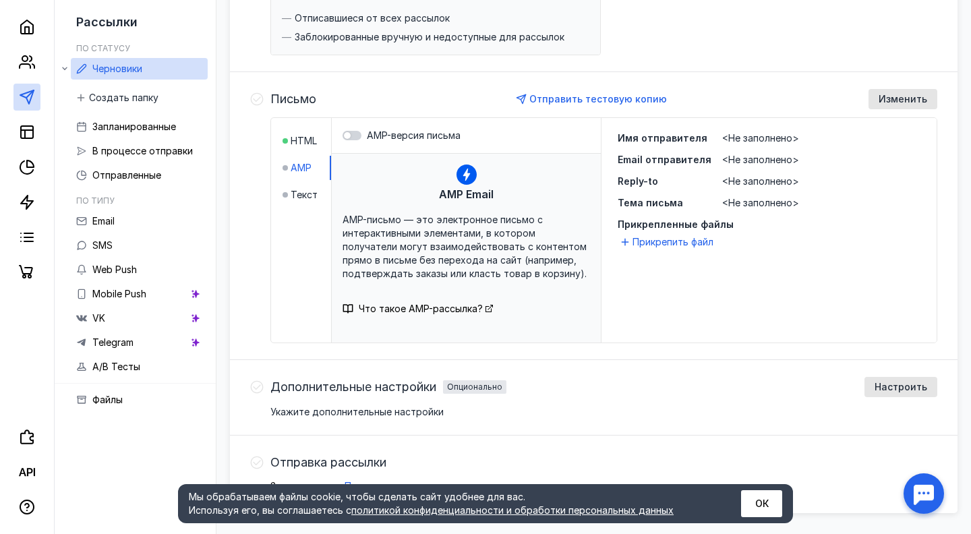
scroll to position [260, 0]
click at [307, 195] on span "Текст" at bounding box center [303, 193] width 27 height 13
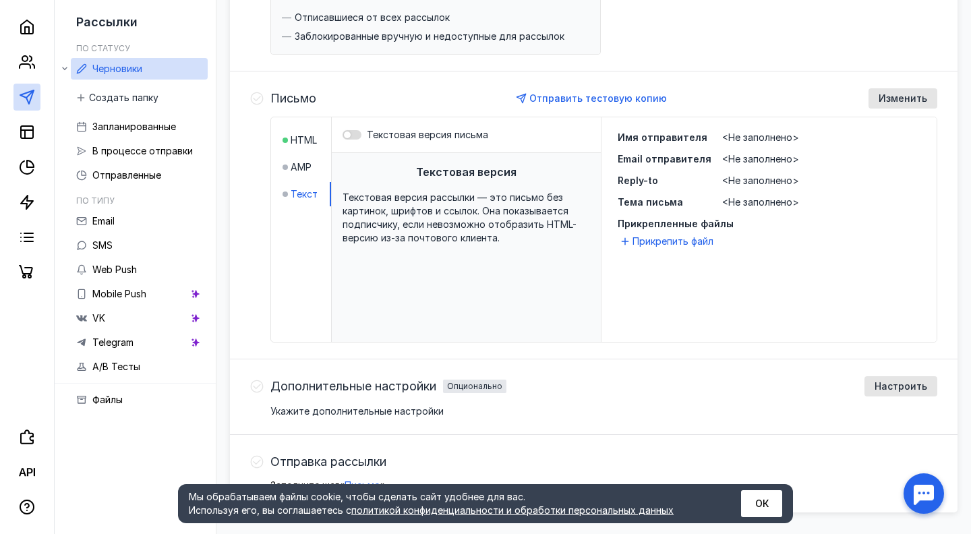
click at [348, 135] on div at bounding box center [347, 134] width 7 height 7
click at [342, 135] on input "Текстовая версия письма" at bounding box center [342, 135] width 0 height 0
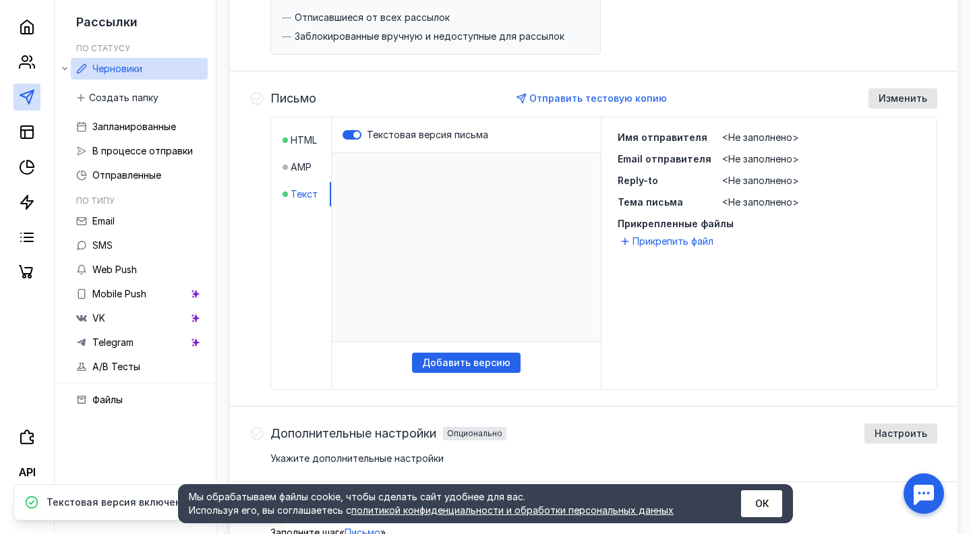
click at [435, 197] on p "​" at bounding box center [466, 247] width 269 height 189
click at [421, 216] on p "​" at bounding box center [466, 247] width 269 height 189
click at [491, 365] on span "Добавить версию" at bounding box center [466, 362] width 88 height 11
click at [305, 169] on span "AMP" at bounding box center [300, 166] width 21 height 13
